Goal: Task Accomplishment & Management: Use online tool/utility

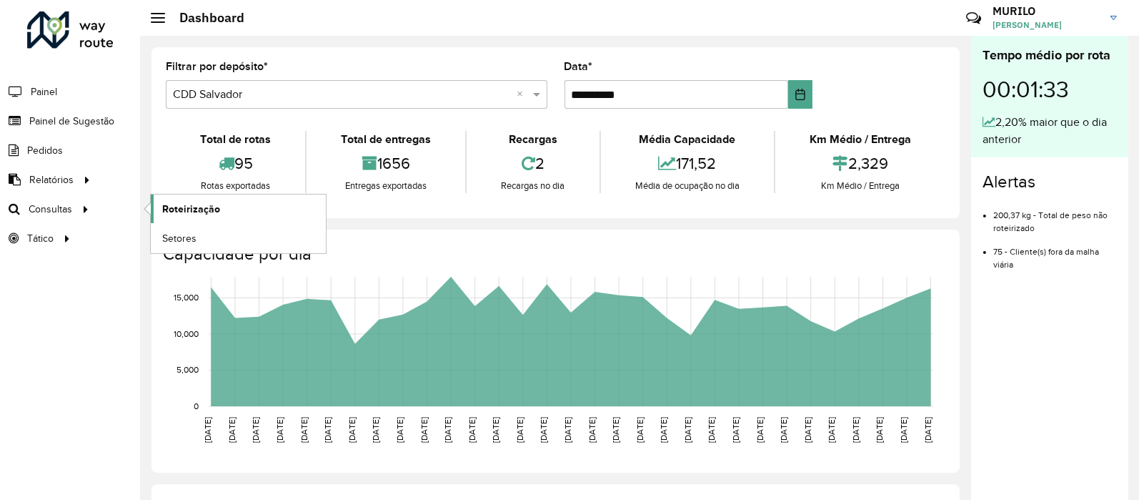
click at [250, 209] on link "Roteirização" at bounding box center [238, 208] width 175 height 29
click at [93, 120] on span "Painel de Sugestão" at bounding box center [73, 121] width 89 height 15
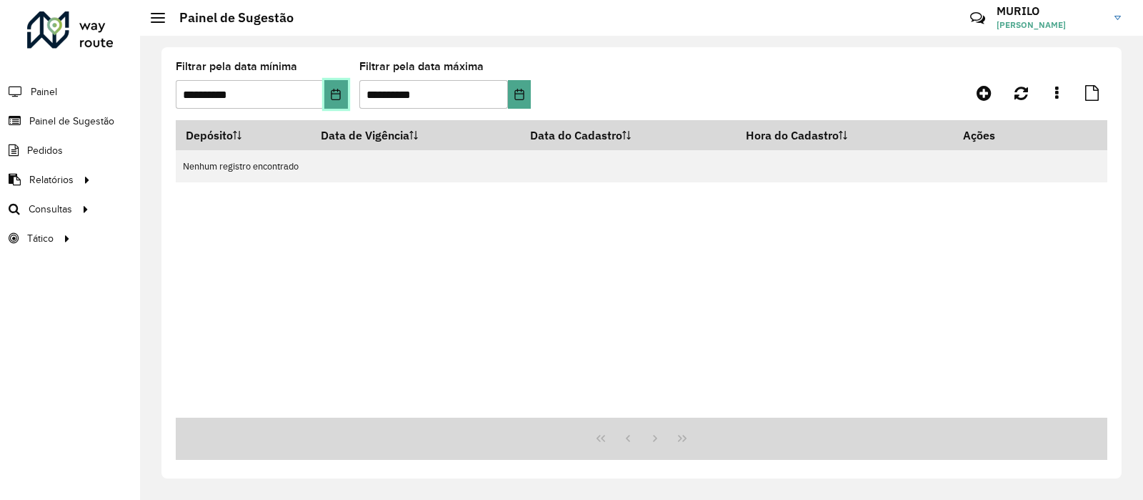
click at [336, 95] on icon "Choose Date" at bounding box center [335, 94] width 11 height 11
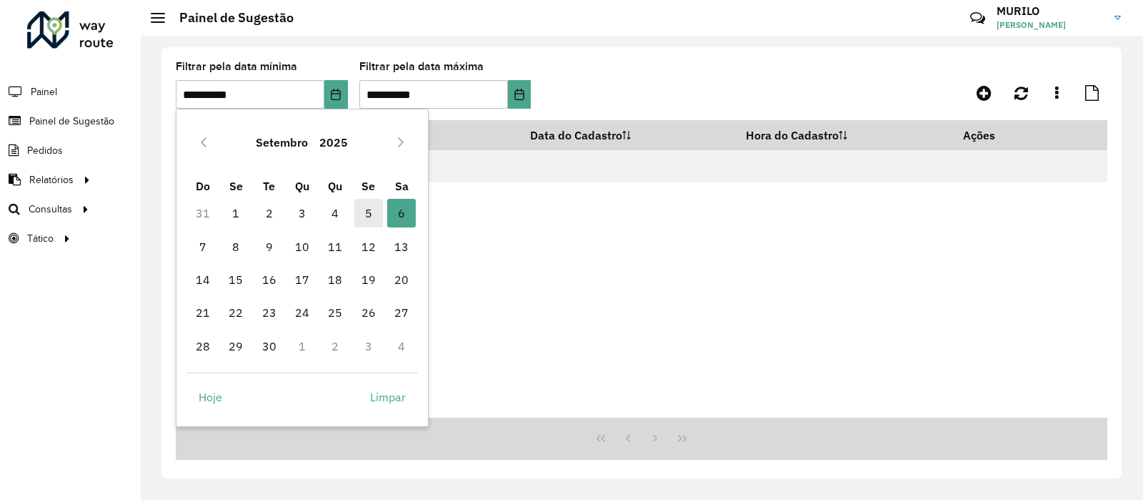
click at [373, 214] on span "5" at bounding box center [368, 213] width 29 height 29
type input "**********"
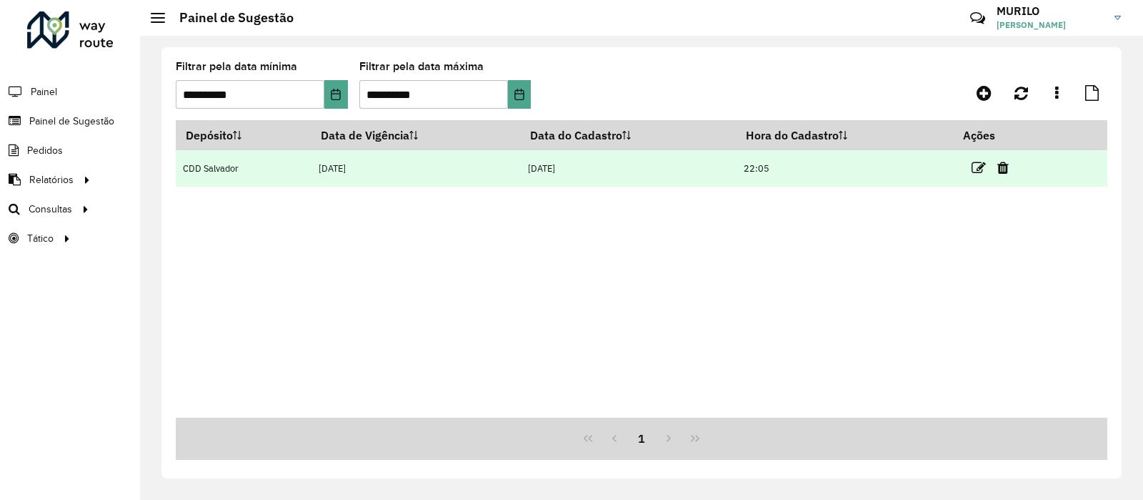
click at [974, 176] on td at bounding box center [996, 168] width 86 height 36
click at [975, 170] on icon at bounding box center [979, 168] width 14 height 14
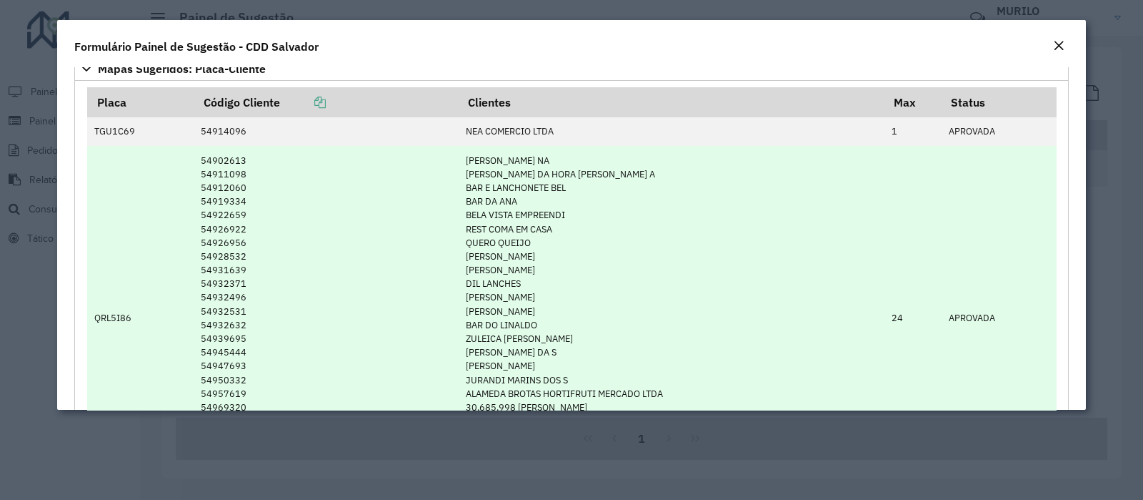
scroll to position [149, 0]
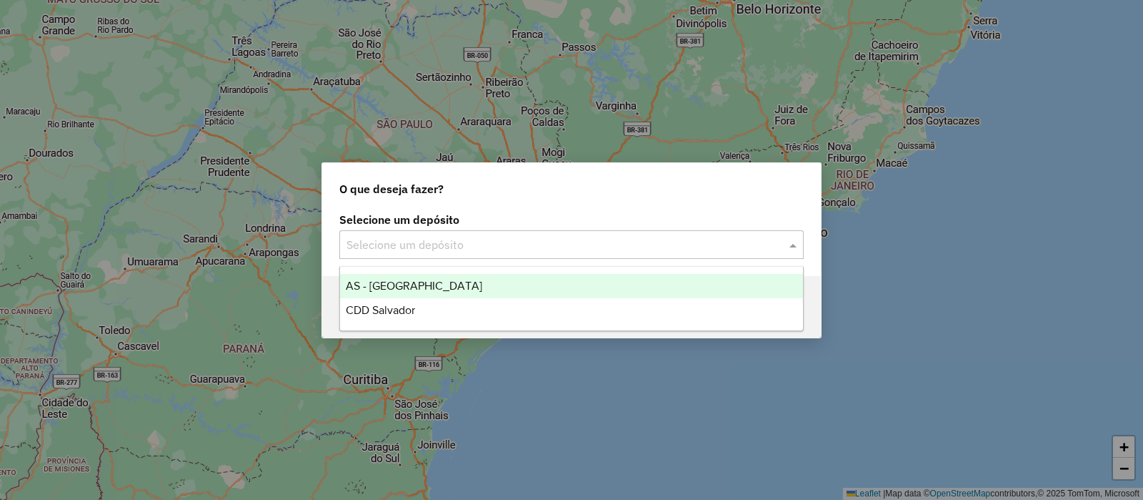
click at [473, 242] on input "text" at bounding box center [558, 245] width 422 height 17
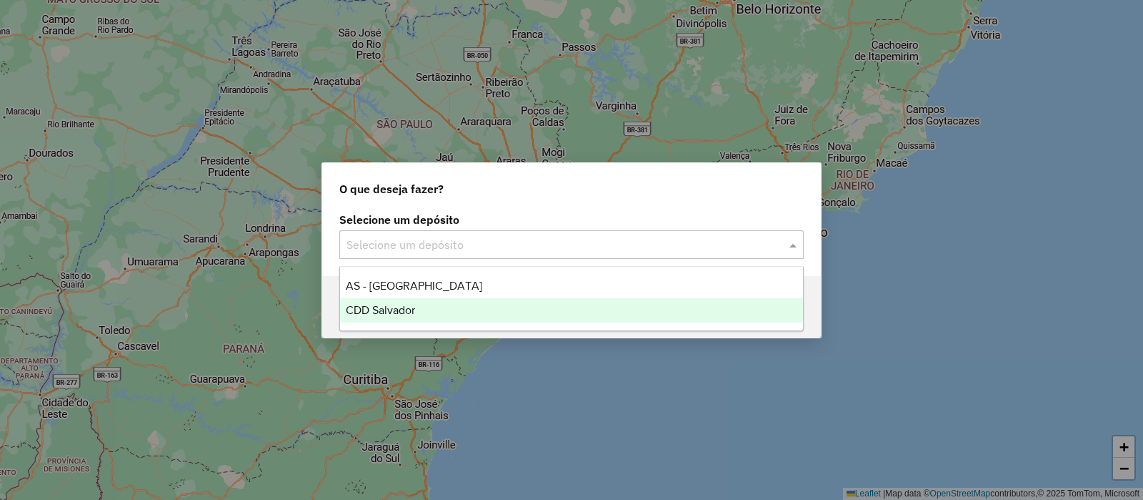
click at [419, 312] on div "CDD Salvador" at bounding box center [571, 310] width 463 height 24
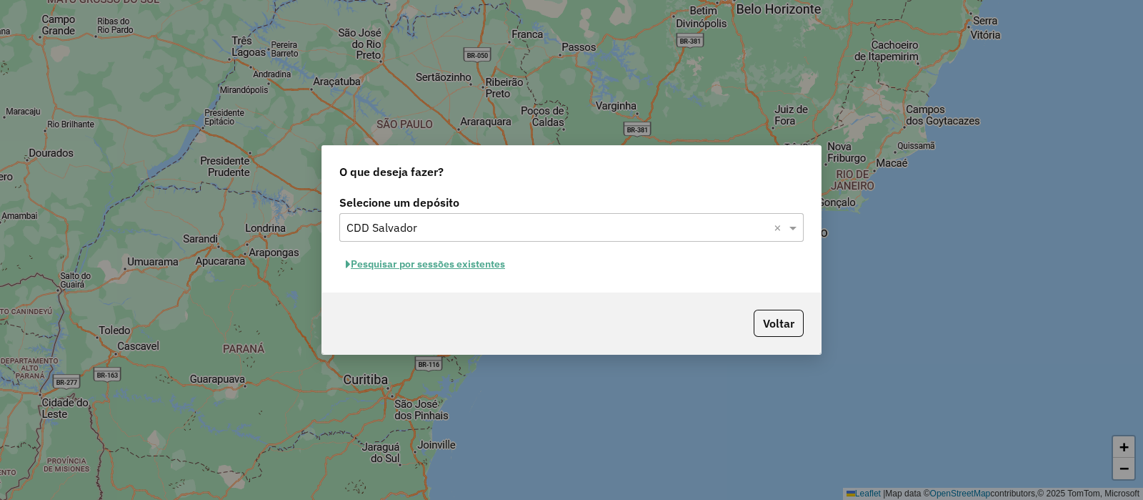
click at [441, 262] on button "Pesquisar por sessões existentes" at bounding box center [425, 264] width 172 height 22
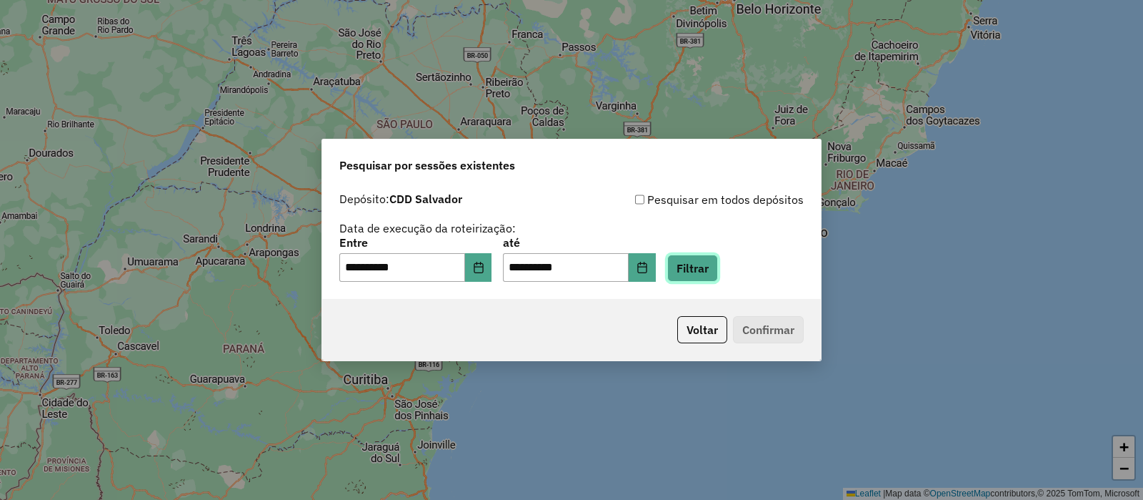
click at [715, 265] on button "Filtrar" at bounding box center [692, 267] width 51 height 27
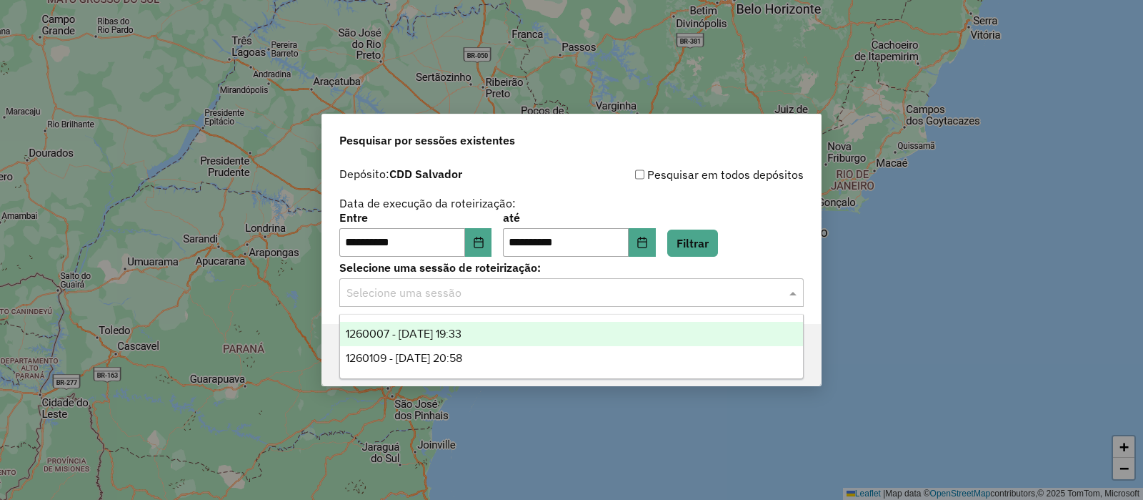
click at [641, 294] on input "text" at bounding box center [558, 292] width 422 height 17
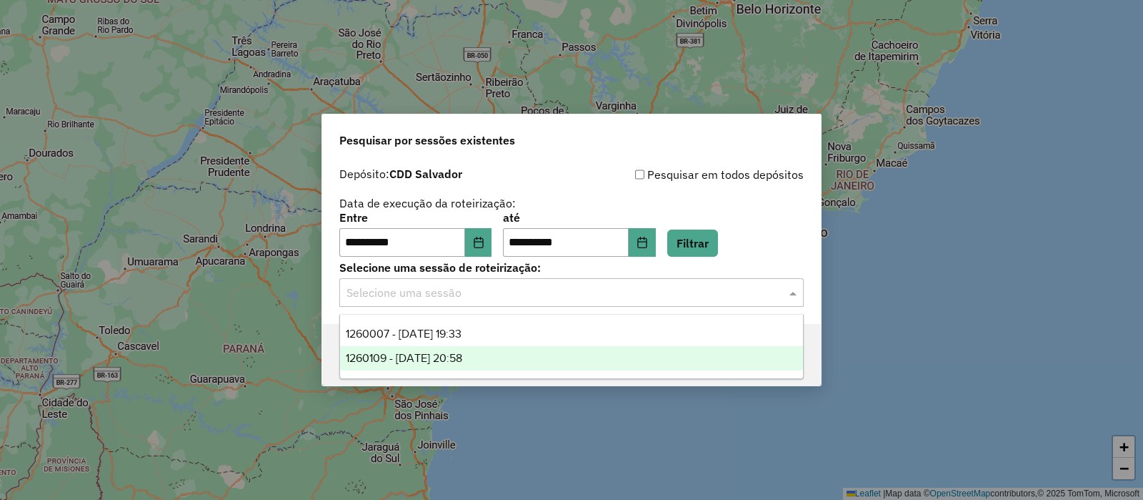
click at [540, 360] on div "1260109 - [DATE] 20:58" at bounding box center [571, 358] width 463 height 24
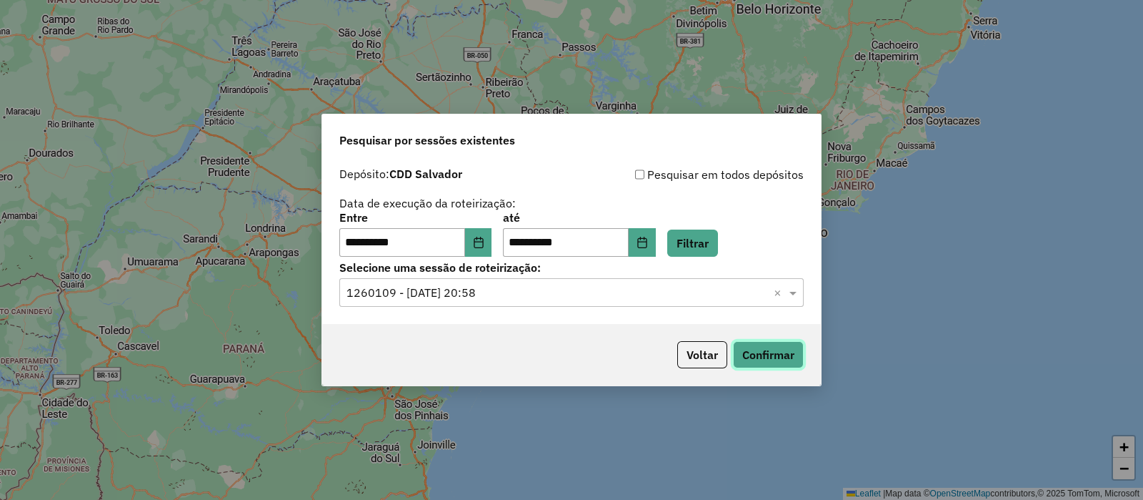
click at [761, 345] on button "Confirmar" at bounding box center [768, 354] width 71 height 27
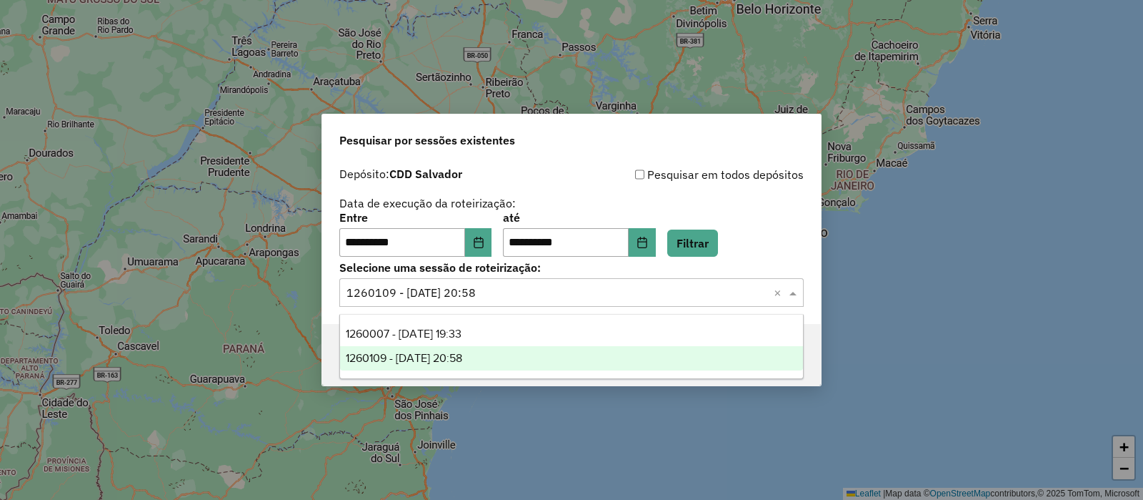
click at [595, 295] on input "text" at bounding box center [558, 292] width 422 height 17
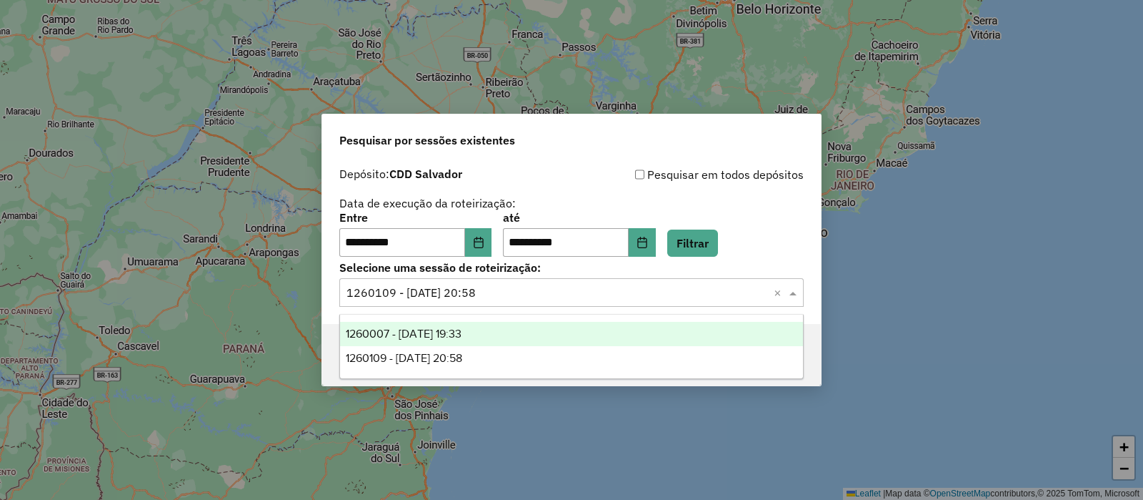
click at [509, 337] on div "1260007 - [DATE] 19:33" at bounding box center [571, 334] width 463 height 24
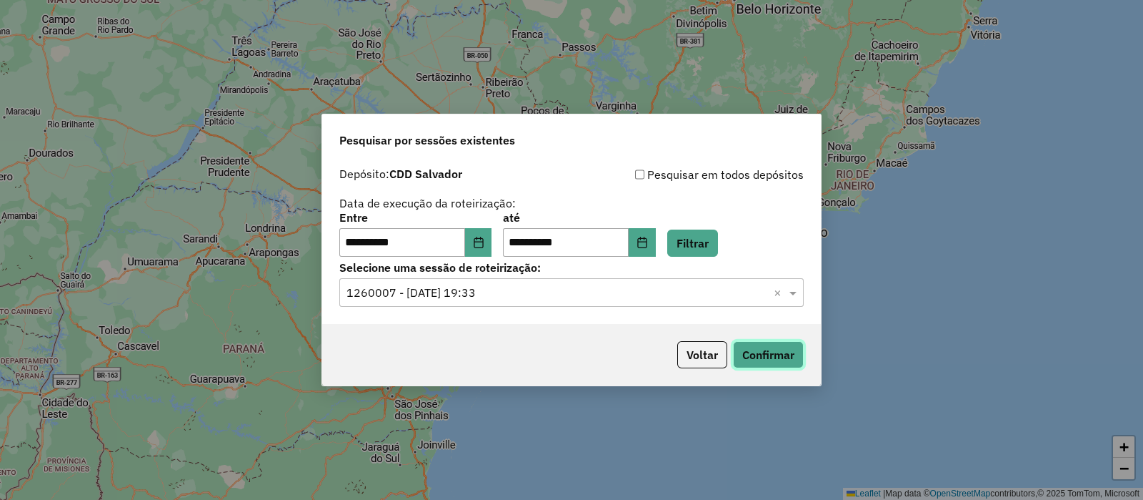
click at [783, 352] on button "Confirmar" at bounding box center [768, 354] width 71 height 27
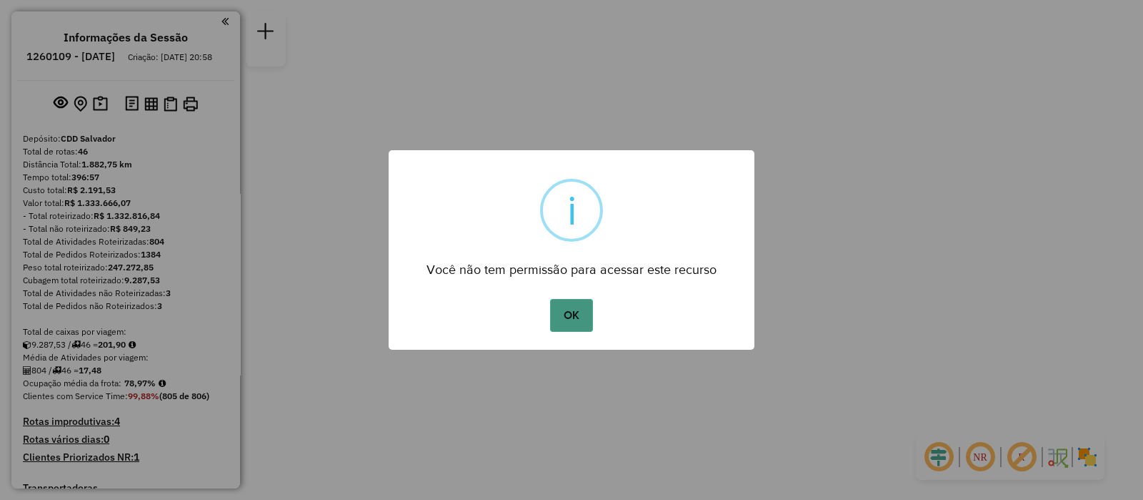
click at [574, 309] on button "OK" at bounding box center [571, 315] width 42 height 33
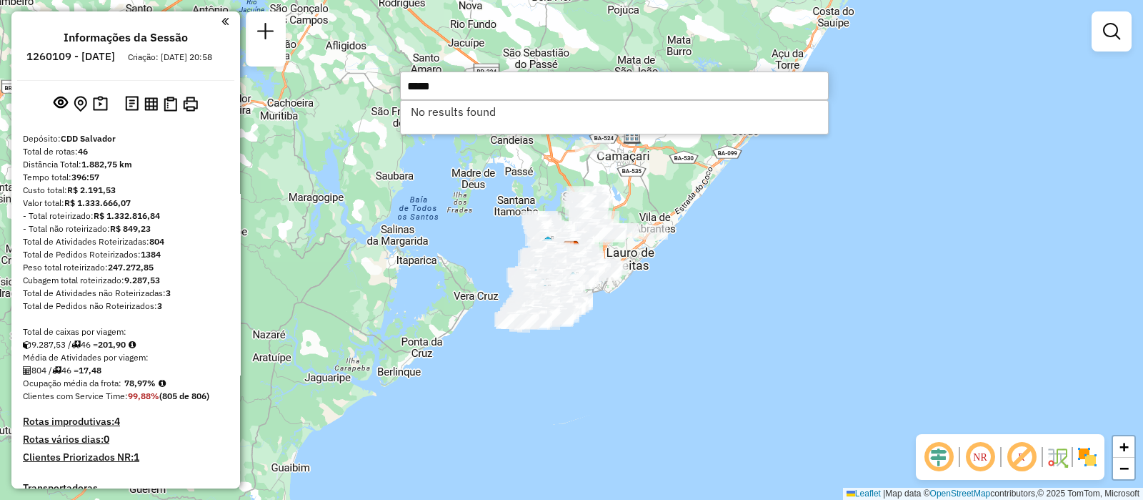
type input "*****"
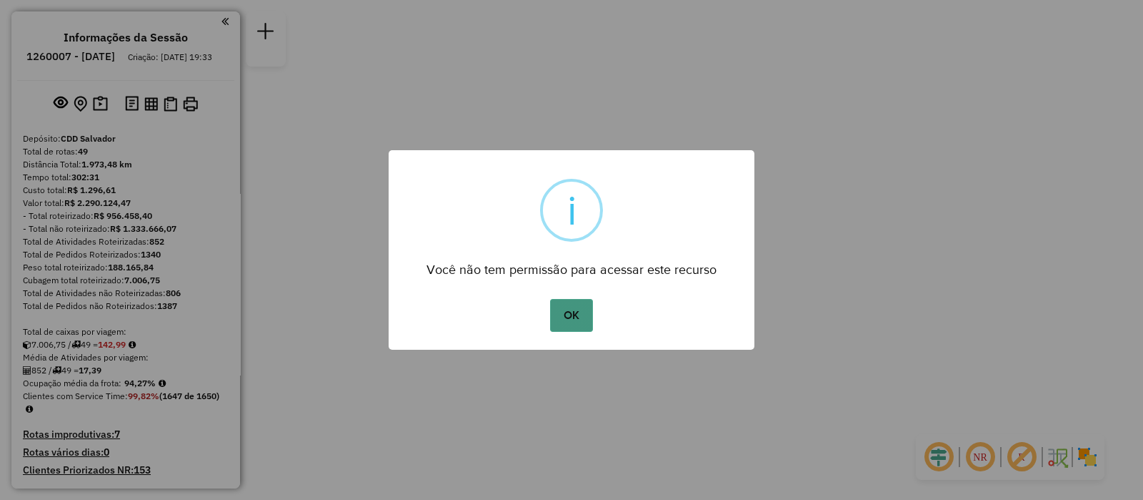
click at [561, 328] on button "OK" at bounding box center [571, 315] width 42 height 33
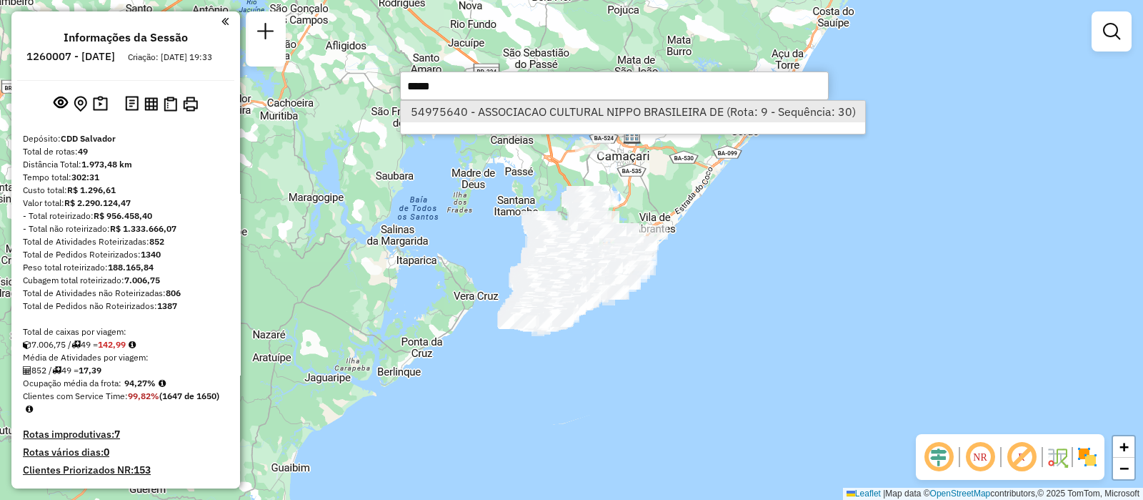
type input "*****"
click at [698, 121] on li "54975640 - ASSOCIACAO CULTURAL NIPPO BRASILEIRA DE (Rota: 9 - Sequência: 30)" at bounding box center [633, 111] width 465 height 21
select select "**********"
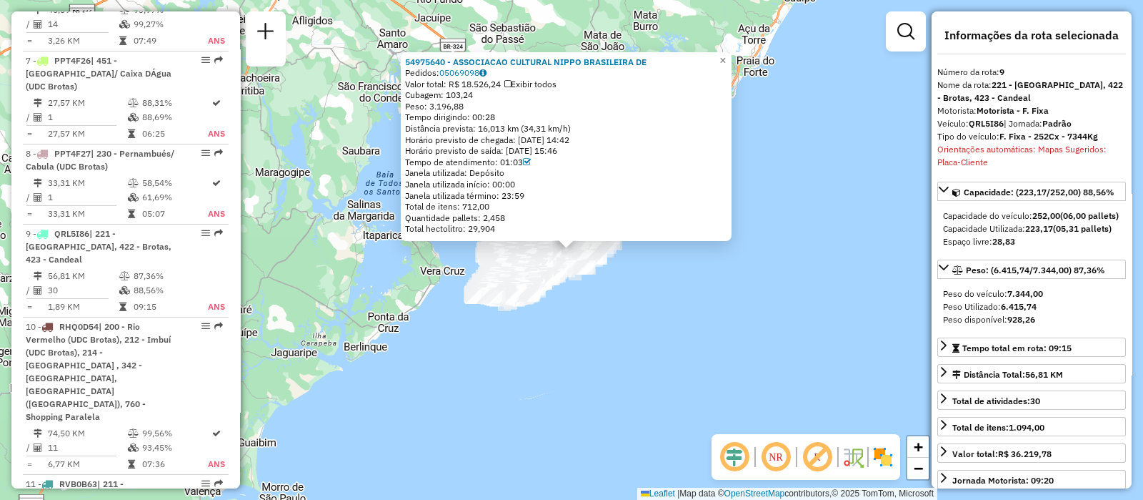
scroll to position [1236, 0]
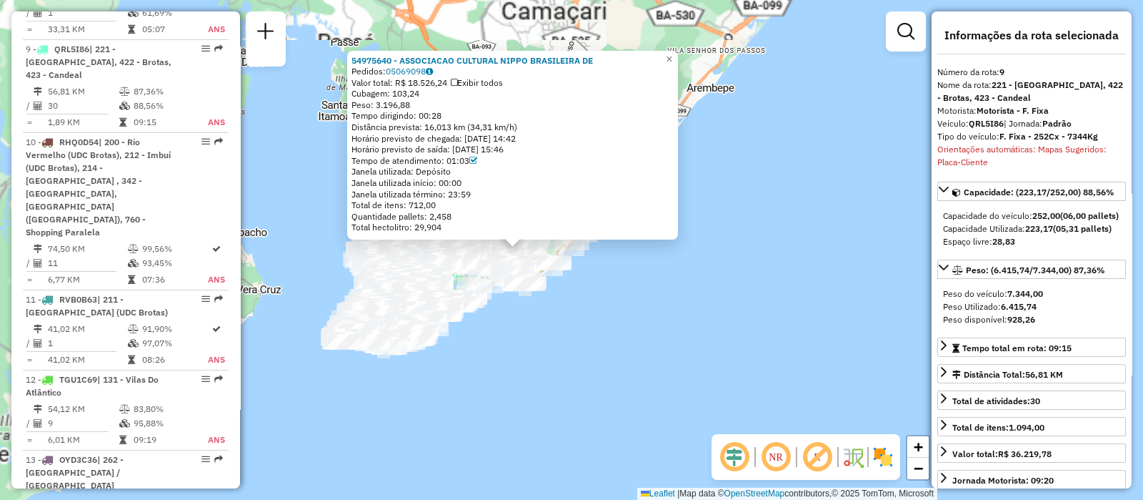
drag, startPoint x: 581, startPoint y: 228, endPoint x: 606, endPoint y: 297, distance: 73.7
click at [636, 313] on div "54975640 - ASSOCIACAO CULTURAL NIPPO BRASILEIRA DE Pedidos: 05069098 Valor tota…" at bounding box center [571, 250] width 1143 height 500
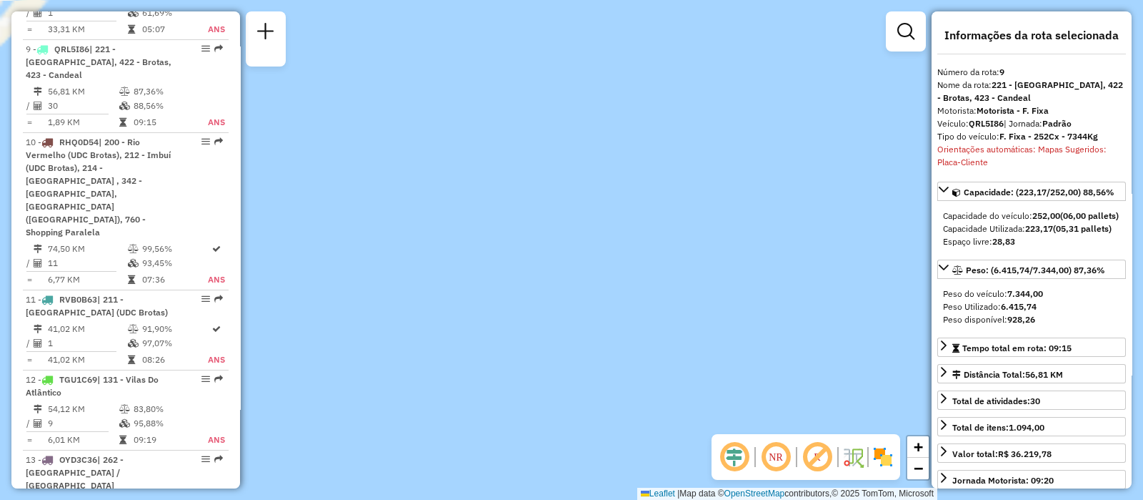
drag, startPoint x: 366, startPoint y: 406, endPoint x: 404, endPoint y: 354, distance: 63.9
click at [504, 383] on div "54975640 - ASSOCIACAO CULTURAL NIPPO BRASILEIRA DE Pedidos: 05069098 Valor tota…" at bounding box center [571, 250] width 1143 height 500
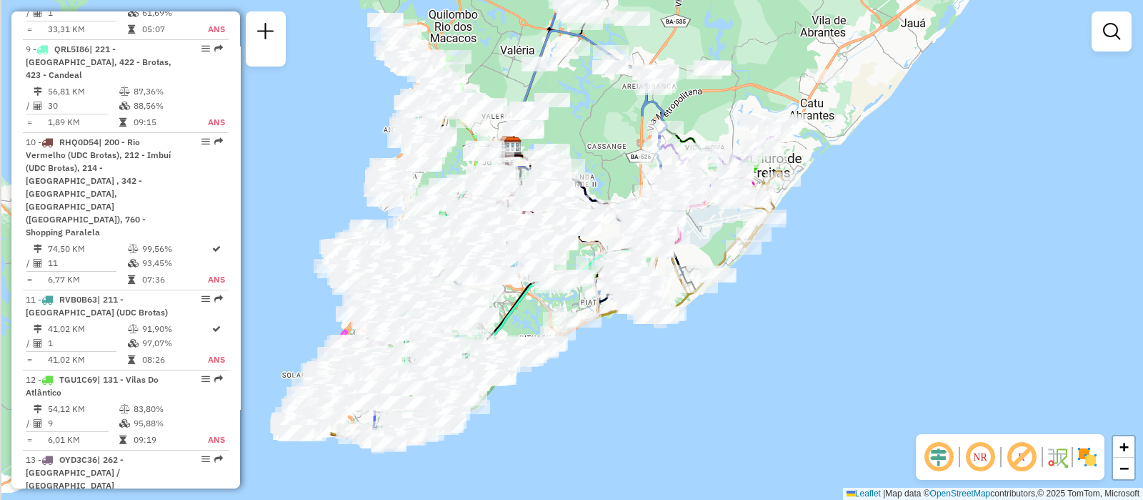
drag, startPoint x: 518, startPoint y: 344, endPoint x: 623, endPoint y: 359, distance: 106.1
click at [623, 359] on div "Janela de atendimento Grade de atendimento Capacidade Transportadoras Veículos …" at bounding box center [571, 250] width 1143 height 500
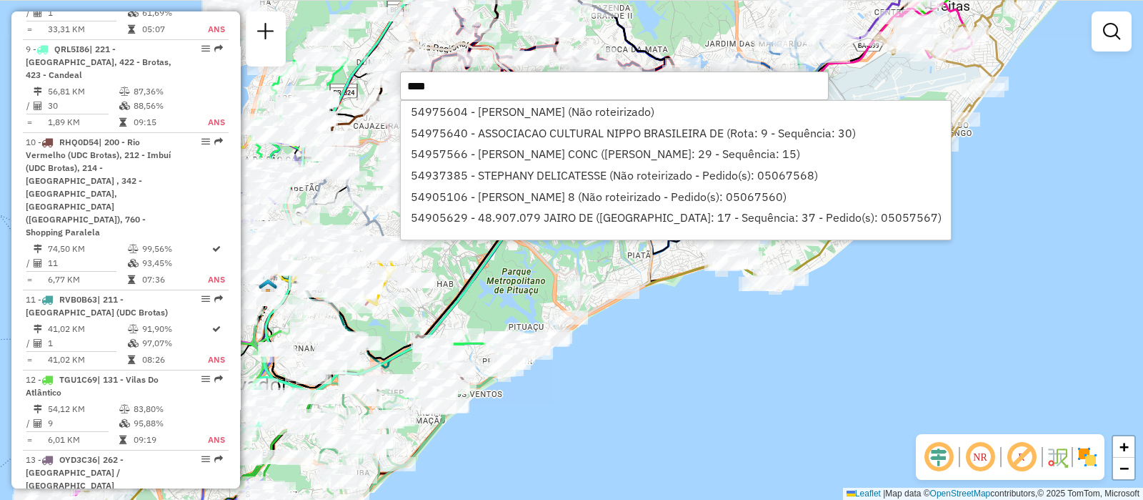
type input "*****"
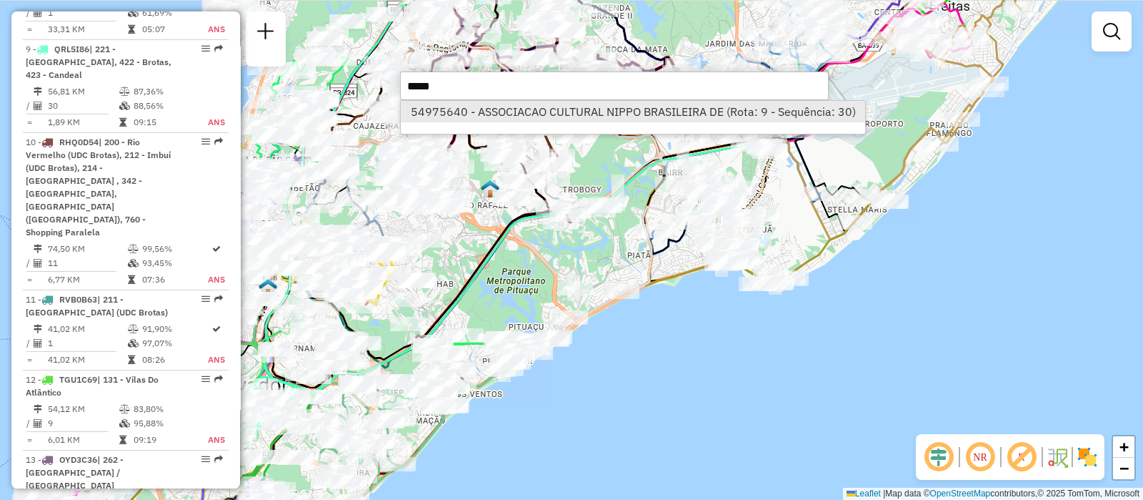
click at [656, 115] on li "54975640 - ASSOCIACAO CULTURAL NIPPO BRASILEIRA DE (Rota: 9 - Sequência: 30)" at bounding box center [633, 111] width 465 height 21
select select "**********"
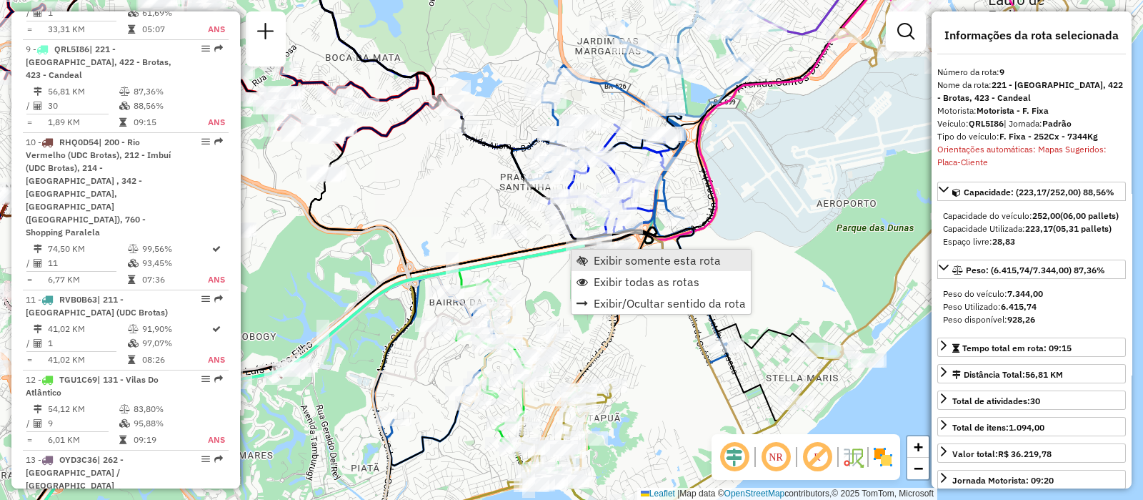
click at [620, 266] on span "Exibir somente esta rota" at bounding box center [657, 259] width 127 height 11
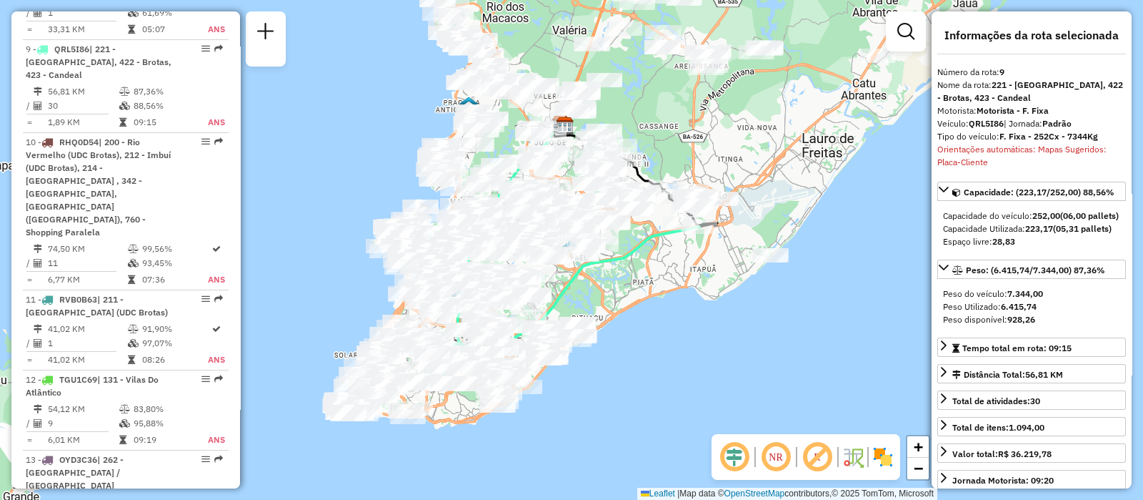
click at [783, 462] on em at bounding box center [776, 457] width 34 height 34
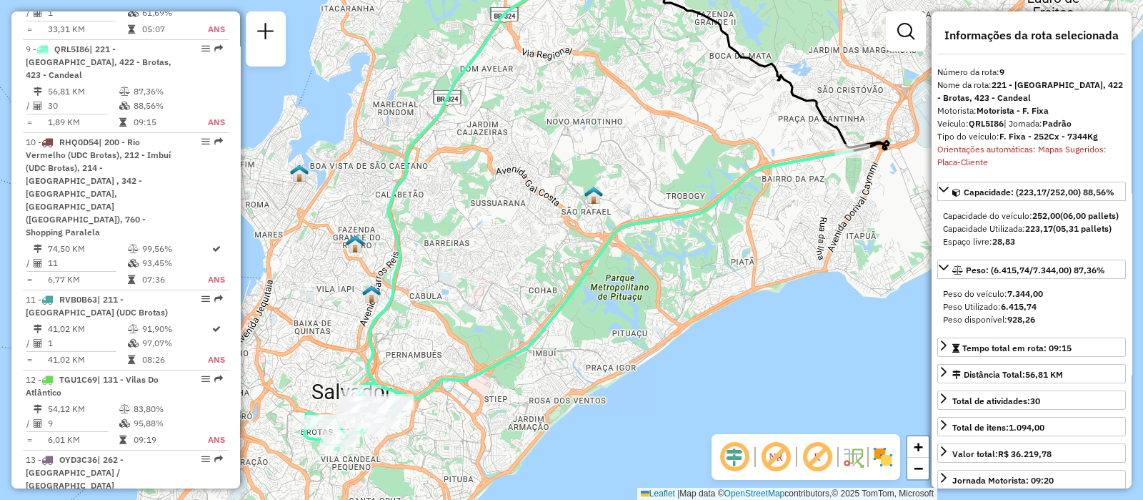
drag, startPoint x: 698, startPoint y: 276, endPoint x: 788, endPoint y: 259, distance: 90.8
click at [788, 259] on div "Janela de atendimento Grade de atendimento Capacidade Transportadoras Veículos …" at bounding box center [571, 250] width 1143 height 500
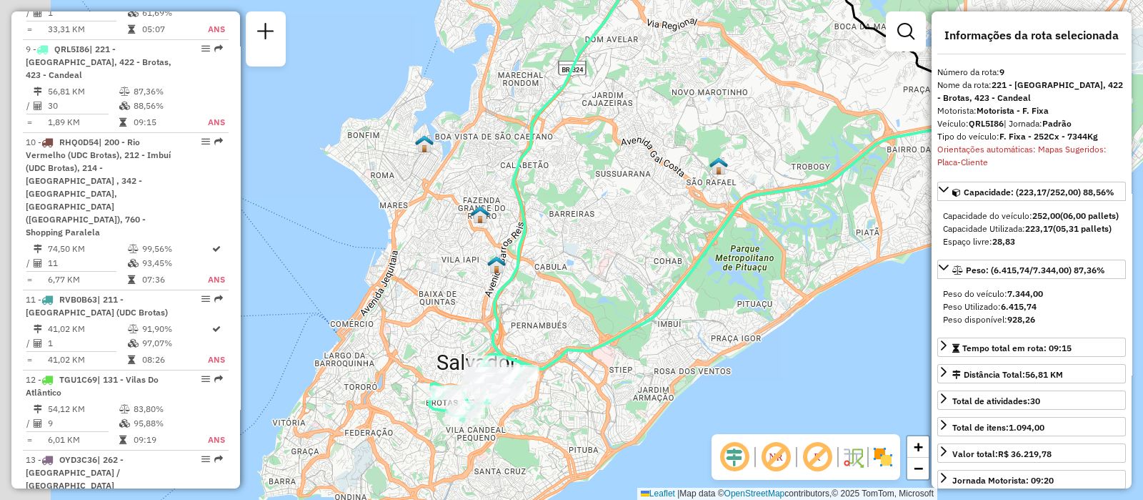
drag, startPoint x: 636, startPoint y: 352, endPoint x: 845, endPoint y: 329, distance: 209.9
click at [845, 329] on div "Janela de atendimento Grade de atendimento Capacidade Transportadoras Veículos …" at bounding box center [571, 250] width 1143 height 500
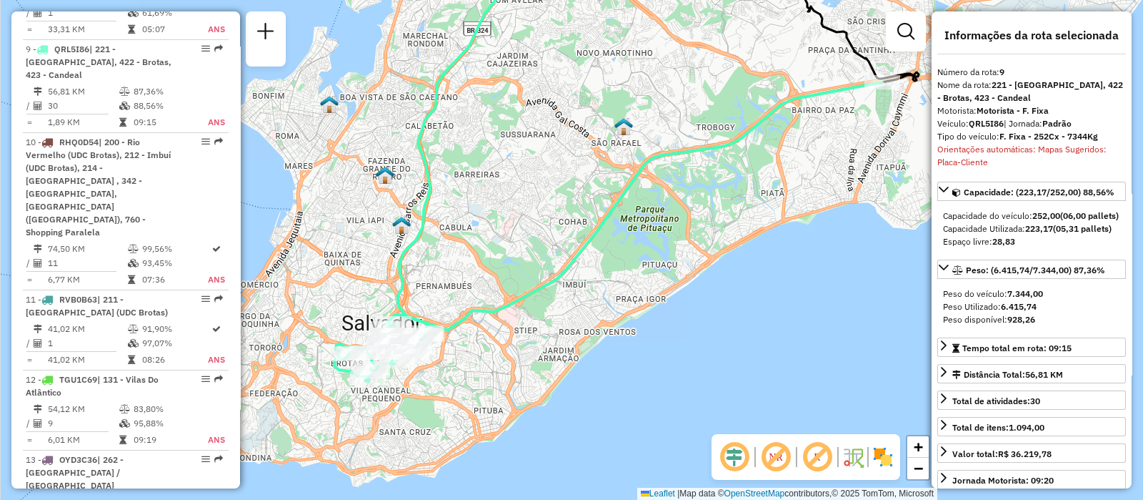
drag, startPoint x: 740, startPoint y: 319, endPoint x: 611, endPoint y: 287, distance: 132.6
click at [611, 287] on div "Janela de atendimento Grade de atendimento Capacidade Transportadoras Veículos …" at bounding box center [571, 250] width 1143 height 500
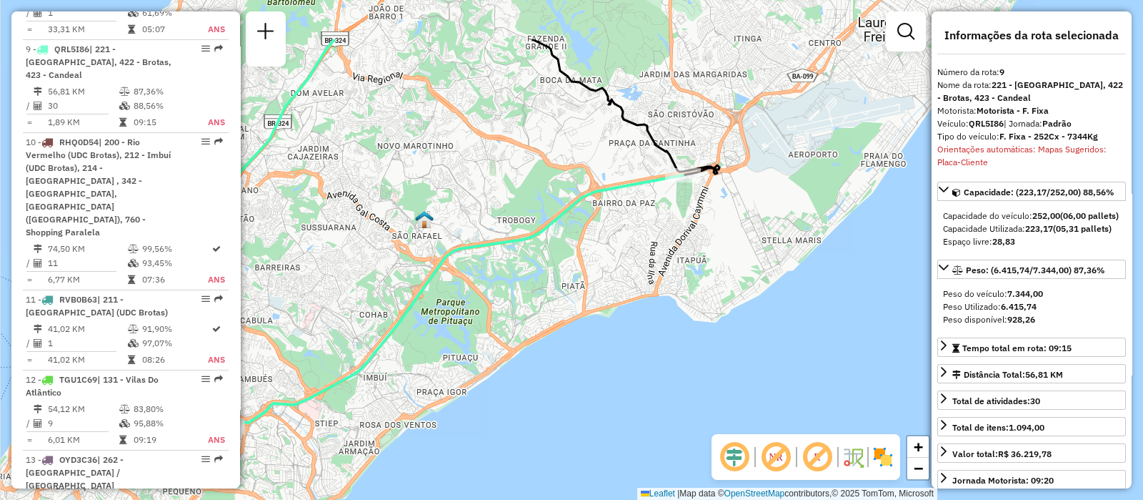
drag, startPoint x: 665, startPoint y: 219, endPoint x: 579, endPoint y: 306, distance: 122.3
click at [579, 306] on div "Janela de atendimento Grade de atendimento Capacidade Transportadoras Veículos …" at bounding box center [571, 250] width 1143 height 500
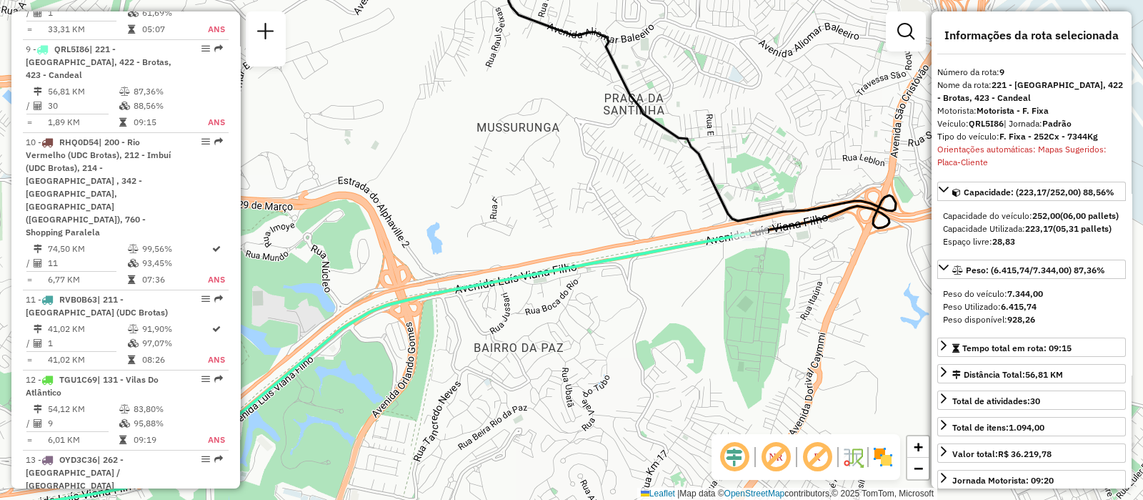
drag, startPoint x: 566, startPoint y: 313, endPoint x: 738, endPoint y: 309, distance: 172.3
click at [738, 309] on div "Janela de atendimento Grade de atendimento Capacidade Transportadoras Veículos …" at bounding box center [571, 250] width 1143 height 500
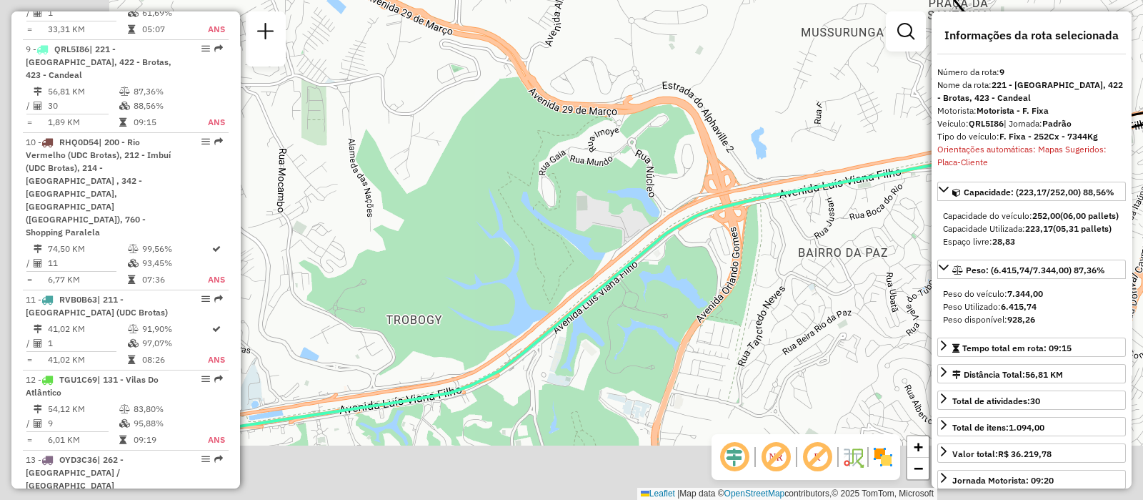
drag, startPoint x: 534, startPoint y: 357, endPoint x: 695, endPoint y: 262, distance: 186.8
click at [695, 262] on div "Janela de atendimento Grade de atendimento Capacidade Transportadoras Veículos …" at bounding box center [571, 250] width 1143 height 500
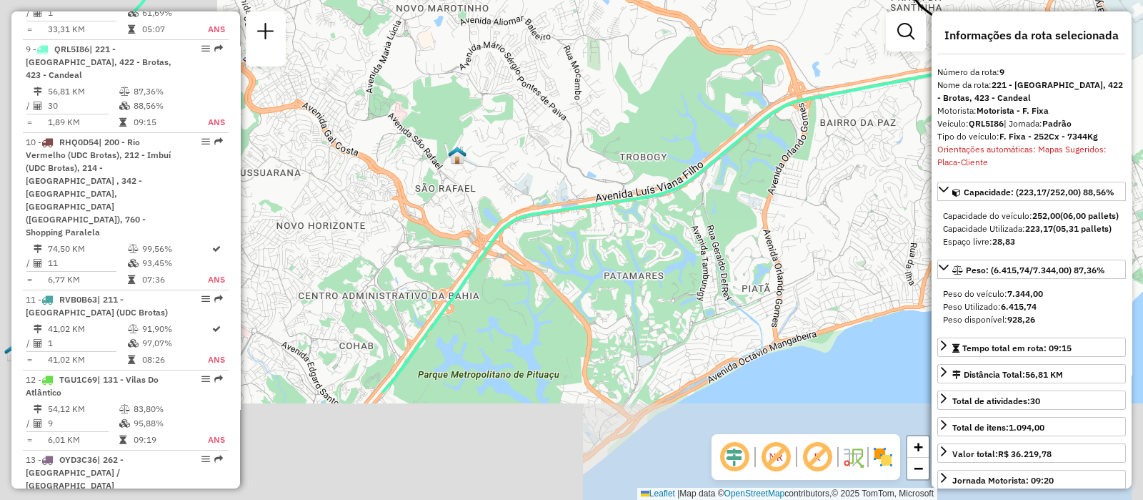
drag, startPoint x: 397, startPoint y: 401, endPoint x: 598, endPoint y: 276, distance: 237.2
click at [598, 276] on div "Janela de atendimento Grade de atendimento Capacidade Transportadoras Veículos …" at bounding box center [571, 250] width 1143 height 500
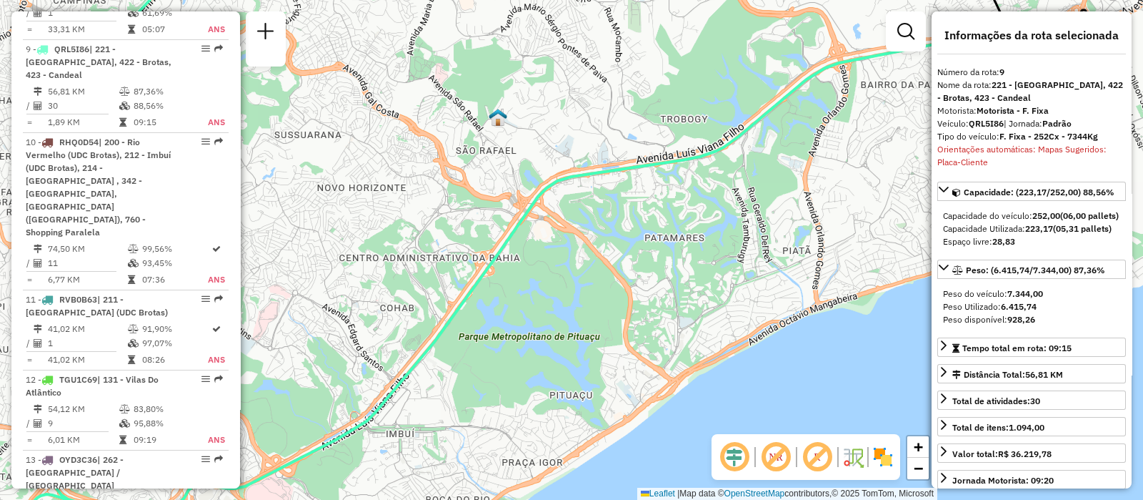
drag, startPoint x: 389, startPoint y: 356, endPoint x: 597, endPoint y: 219, distance: 248.2
click at [597, 220] on div "Janela de atendimento Grade de atendimento Capacidade Transportadoras Veículos …" at bounding box center [571, 250] width 1143 height 500
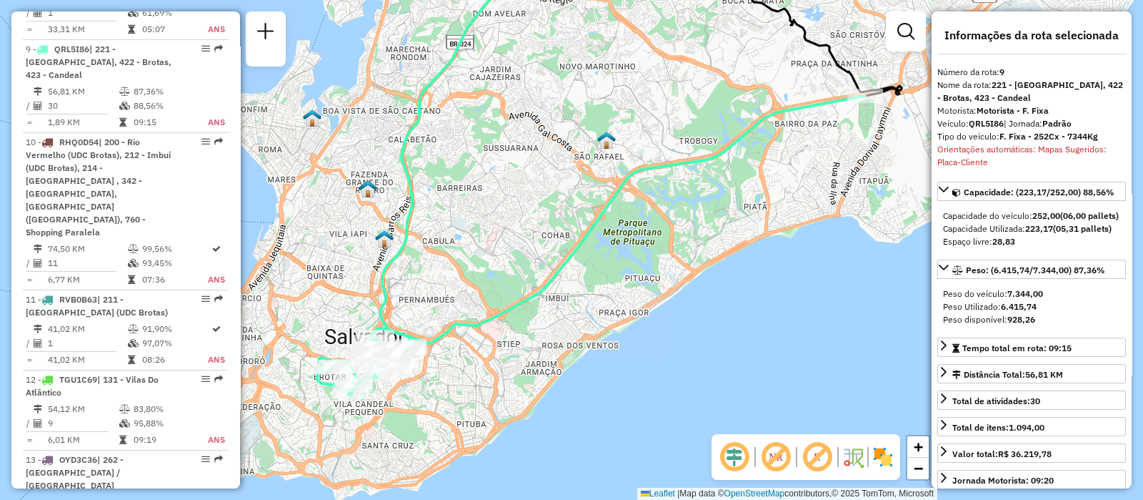
drag, startPoint x: 423, startPoint y: 384, endPoint x: 448, endPoint y: 367, distance: 30.3
click at [448, 367] on div "Janela de atendimento Grade de atendimento Capacidade Transportadoras Veículos …" at bounding box center [571, 250] width 1143 height 500
